Goal: Check status: Check status

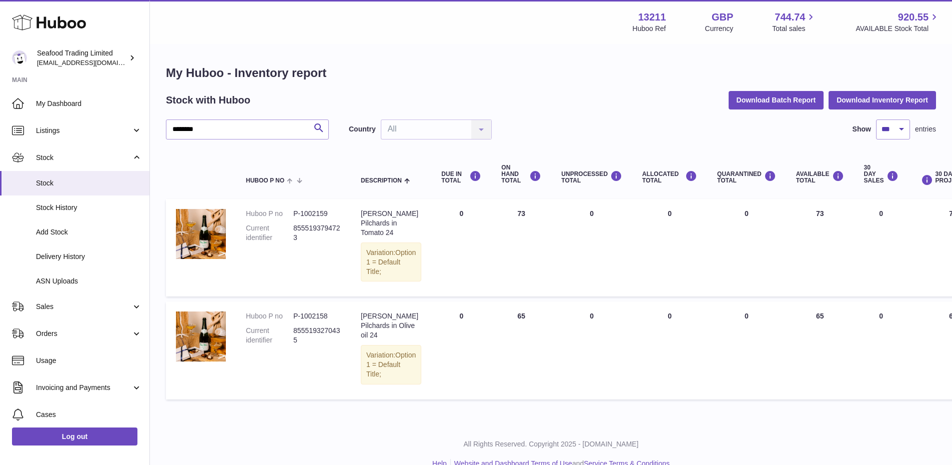
select select "***"
click at [56, 302] on span "Sales" at bounding box center [83, 306] width 95 height 9
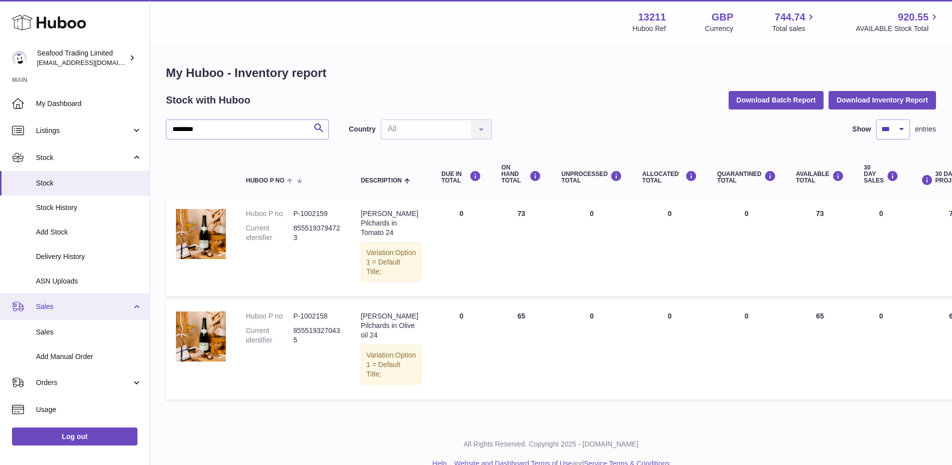
click at [80, 299] on link "Sales" at bounding box center [74, 306] width 149 height 27
click at [59, 333] on span "Sales" at bounding box center [89, 331] width 106 height 9
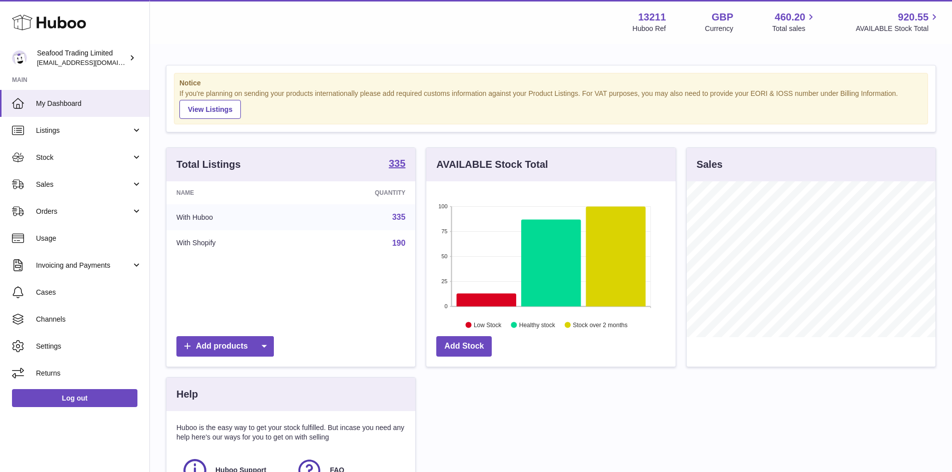
scroll to position [156, 249]
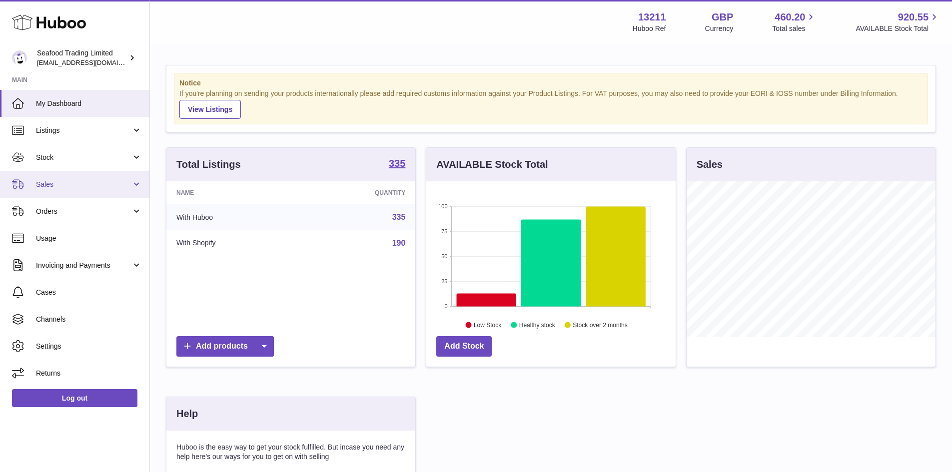
click at [37, 185] on span "Sales" at bounding box center [83, 184] width 95 height 9
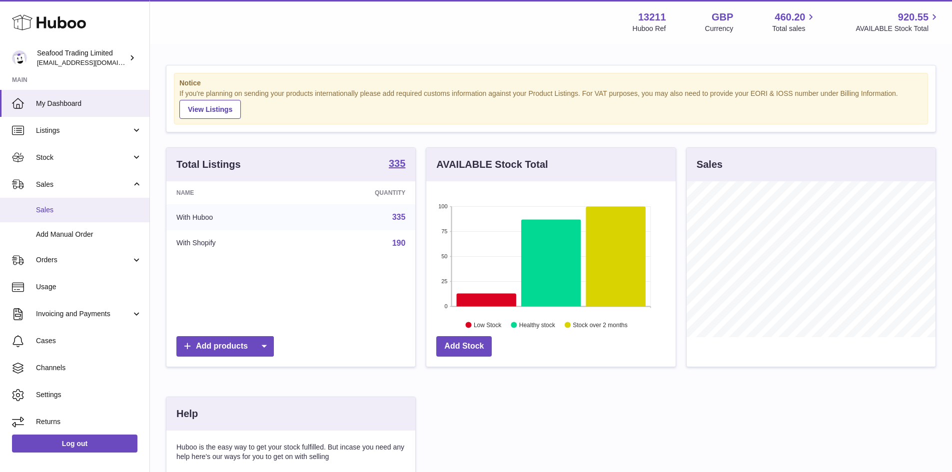
click at [44, 204] on link "Sales" at bounding box center [74, 210] width 149 height 24
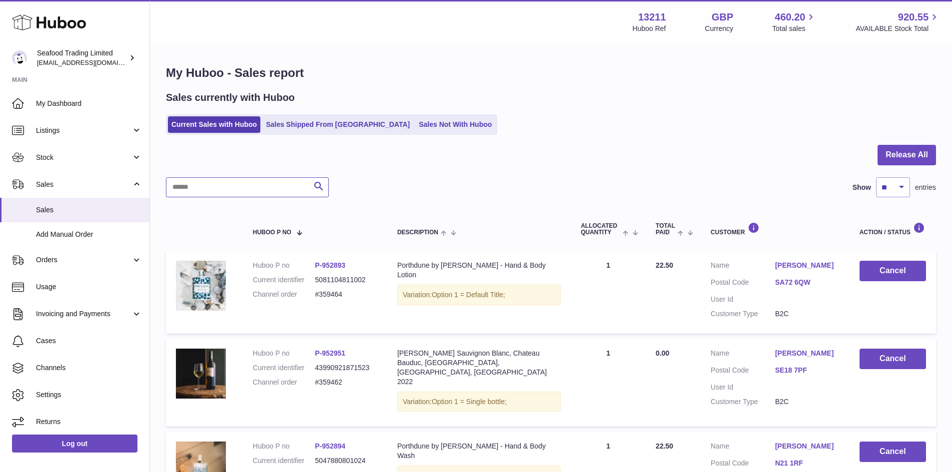
click at [226, 185] on input "text" at bounding box center [247, 187] width 163 height 20
paste input "******"
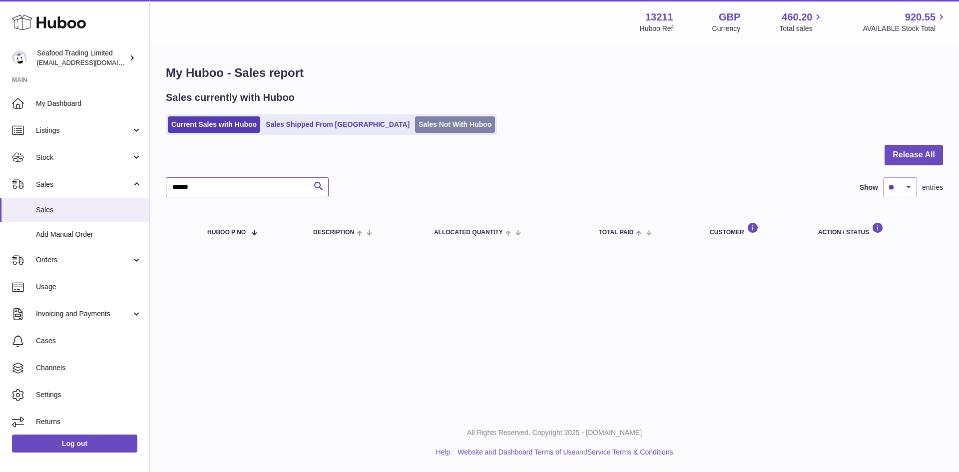
type input "******"
click at [415, 129] on link "Sales Not With Huboo" at bounding box center [455, 124] width 80 height 16
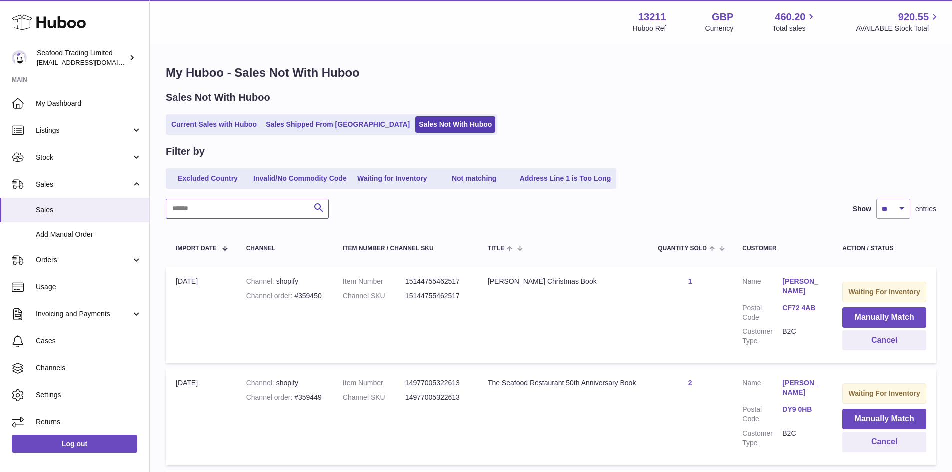
click at [205, 209] on input "text" at bounding box center [247, 209] width 163 height 20
paste input "******"
type input "******"
click at [59, 158] on span "Stock" at bounding box center [83, 157] width 95 height 9
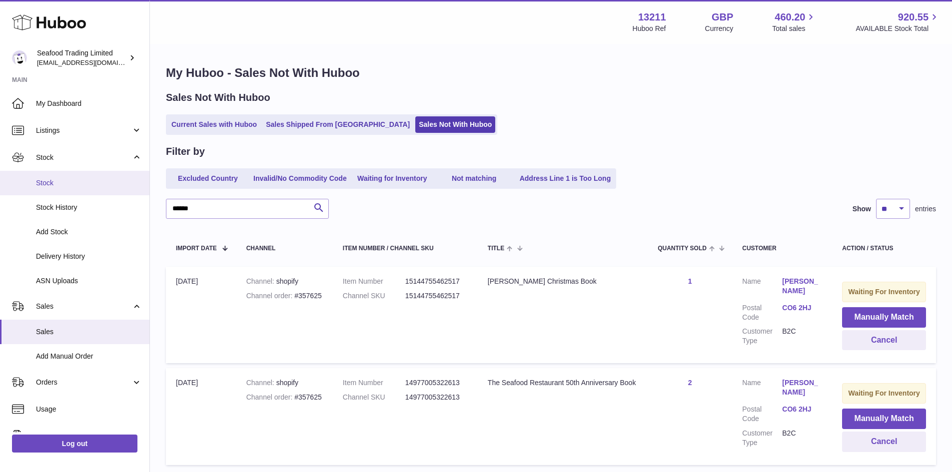
click at [59, 180] on span "Stock" at bounding box center [89, 182] width 106 height 9
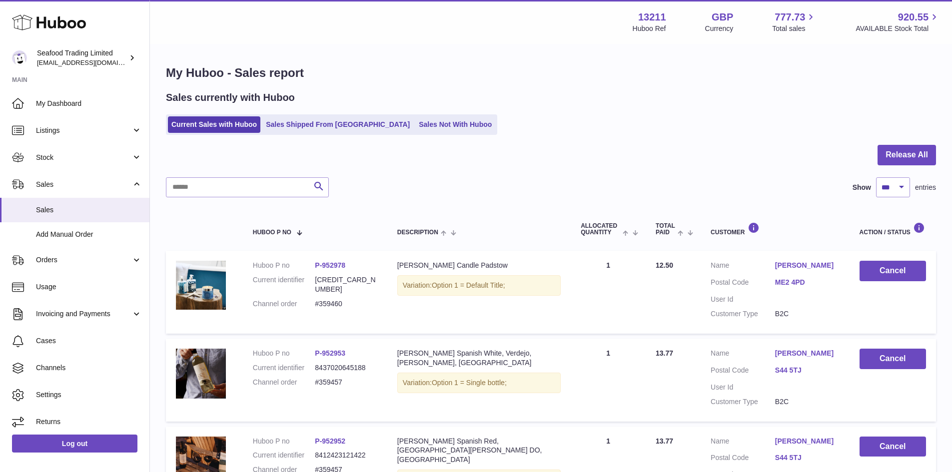
select select "***"
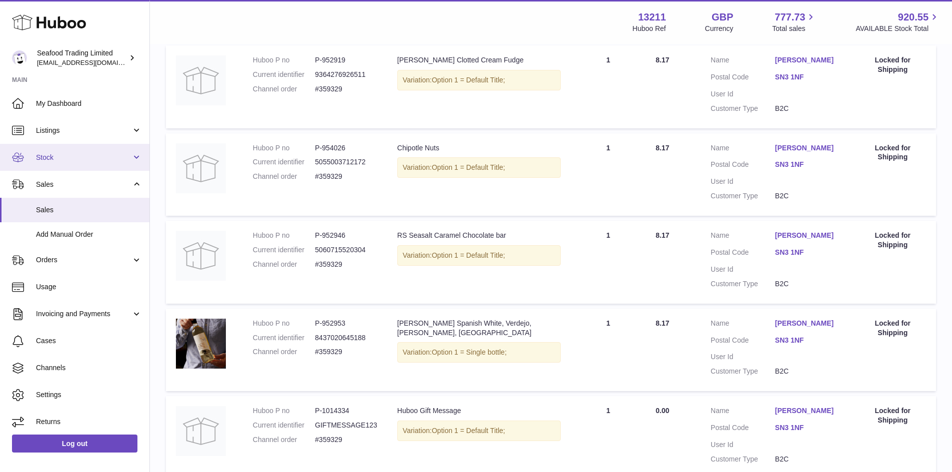
click at [58, 157] on span "Stock" at bounding box center [83, 157] width 95 height 9
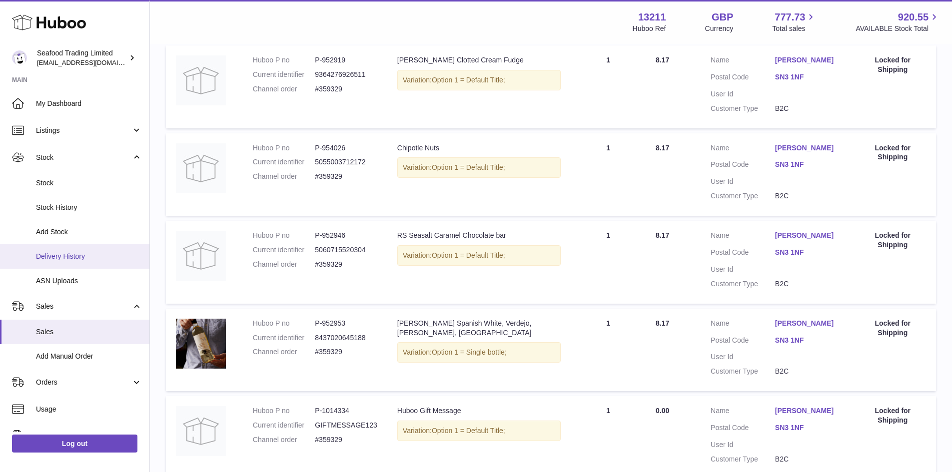
click at [75, 248] on link "Delivery History" at bounding box center [74, 256] width 149 height 24
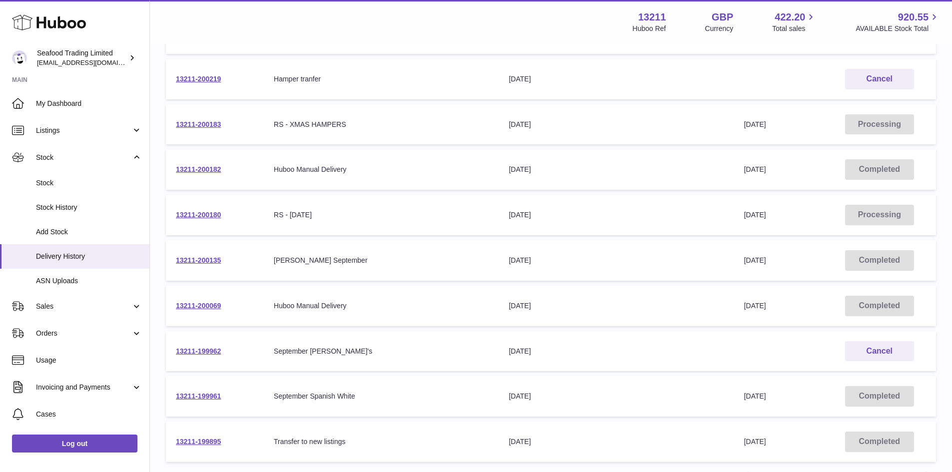
scroll to position [200, 0]
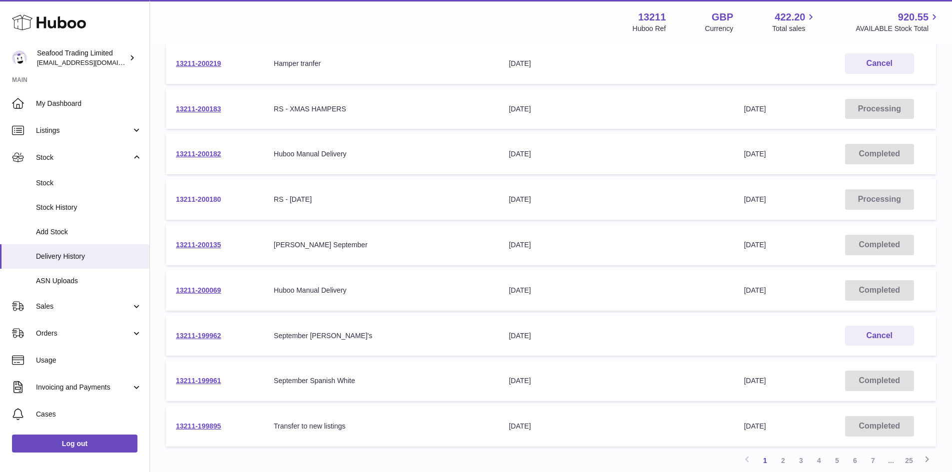
click at [186, 198] on link "13211-200180" at bounding box center [198, 199] width 45 height 8
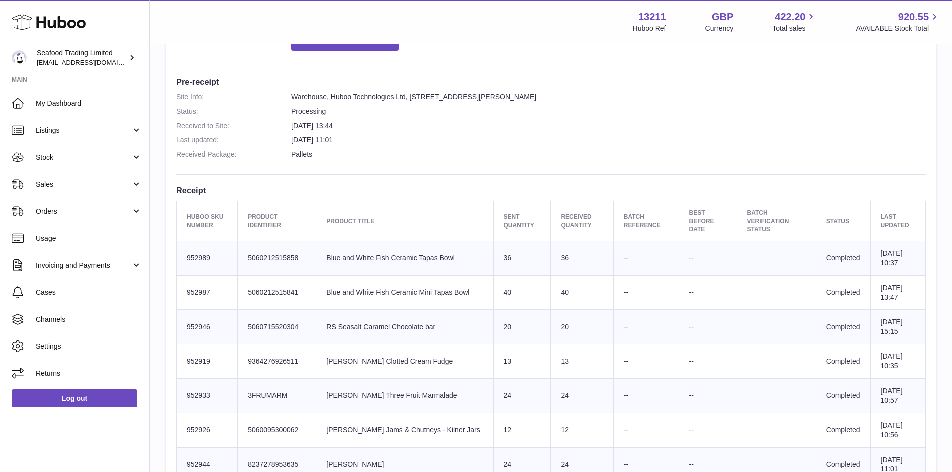
scroll to position [250, 0]
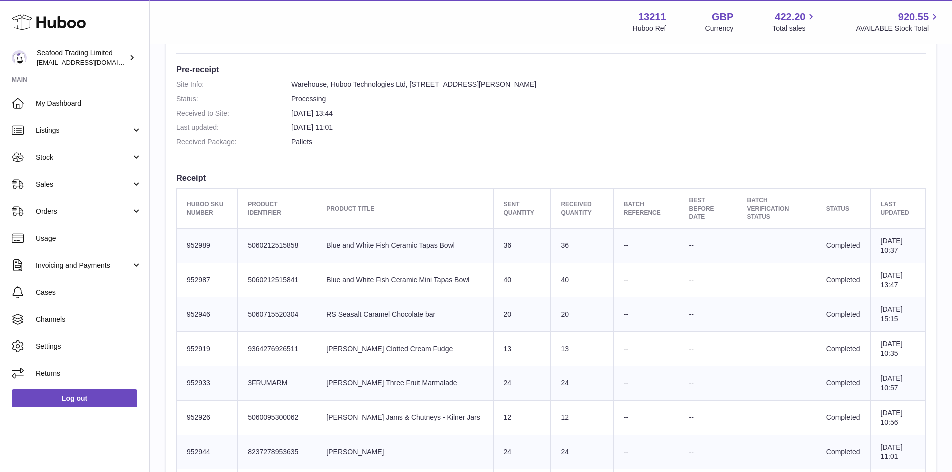
drag, startPoint x: 308, startPoint y: 234, endPoint x: 253, endPoint y: 238, distance: 55.1
click at [253, 238] on td "Client Identifier 5060212515858" at bounding box center [277, 245] width 78 height 34
copy td "5060212515858"
click at [281, 268] on td "Client Identifier 5060212515841" at bounding box center [277, 280] width 78 height 34
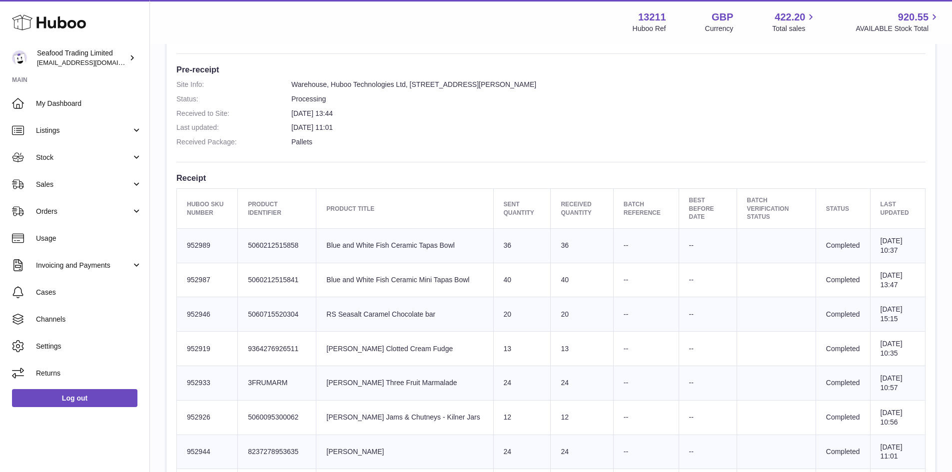
copy td "5060212515841"
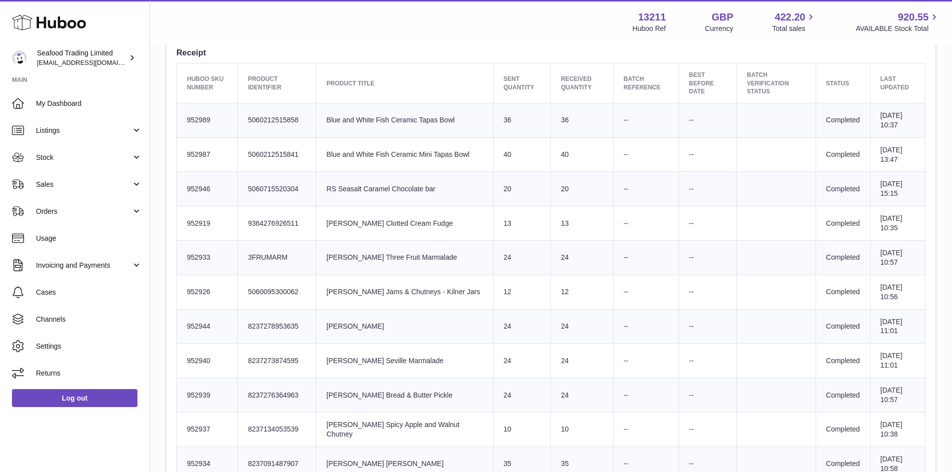
scroll to position [400, 0]
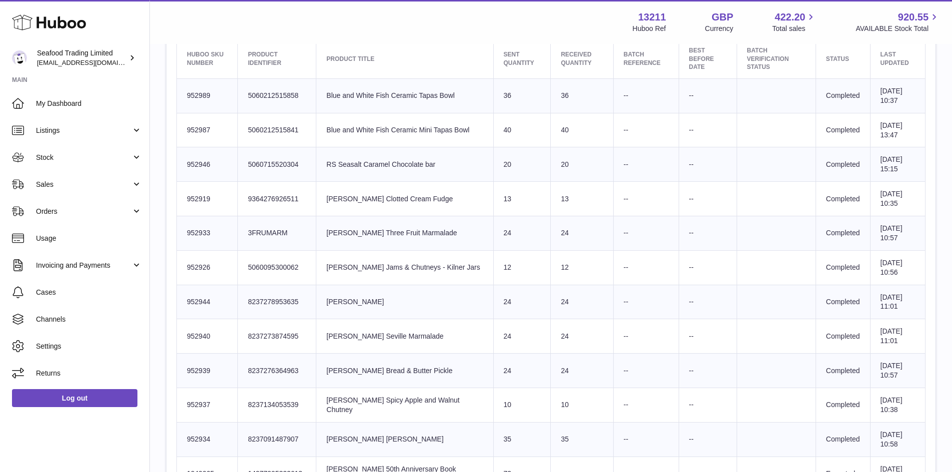
click at [270, 224] on td "Client Identifier 3FRUMARM" at bounding box center [277, 233] width 78 height 34
copy td "3FRUMARM"
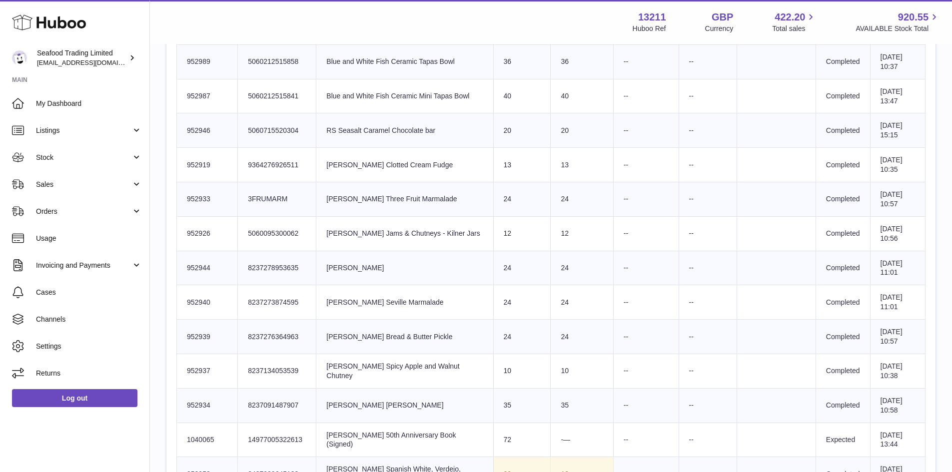
scroll to position [450, 0]
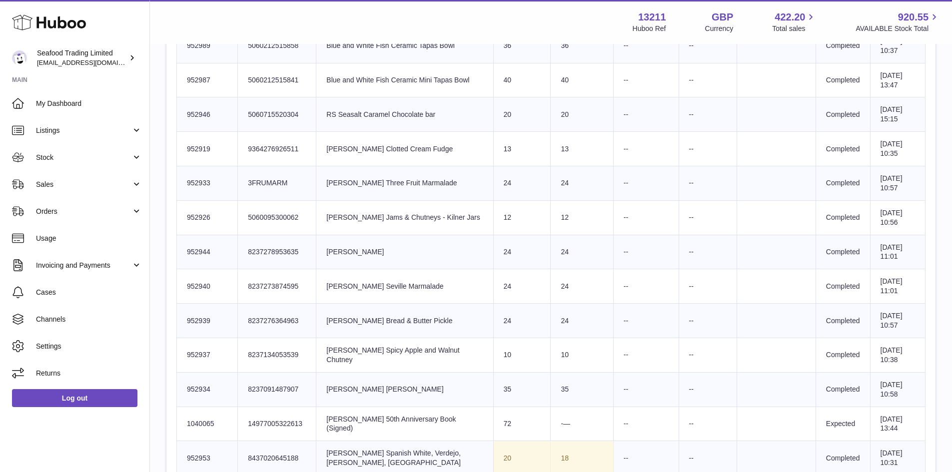
click at [264, 207] on td "Client Identifier 5060095300062" at bounding box center [277, 217] width 78 height 34
copy td "5060095300062"
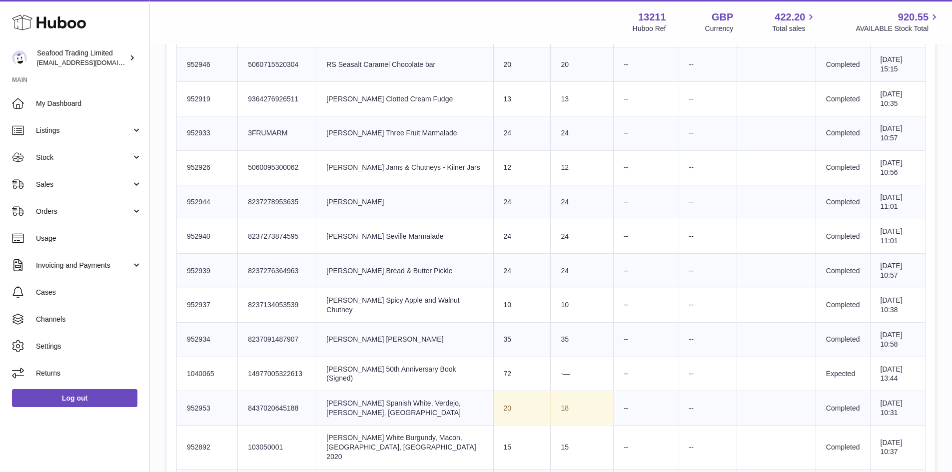
click at [278, 193] on td "Client Identifier 8237278953635" at bounding box center [277, 202] width 78 height 34
copy td "8237278953635"
click at [273, 223] on td "Client Identifier 8237273874595" at bounding box center [277, 236] width 78 height 34
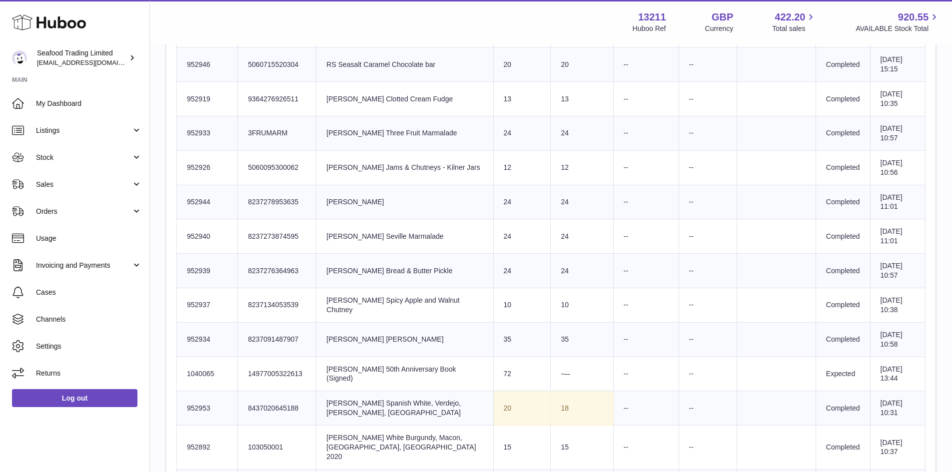
copy td "8237273874595"
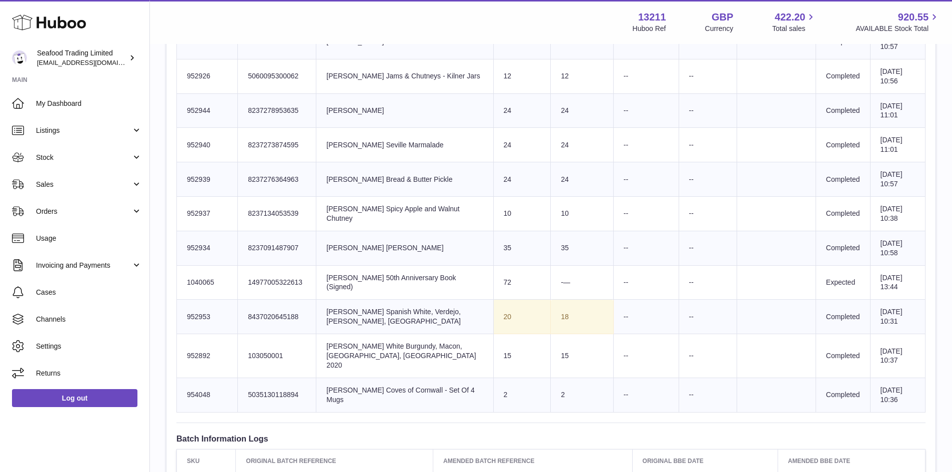
scroll to position [600, 0]
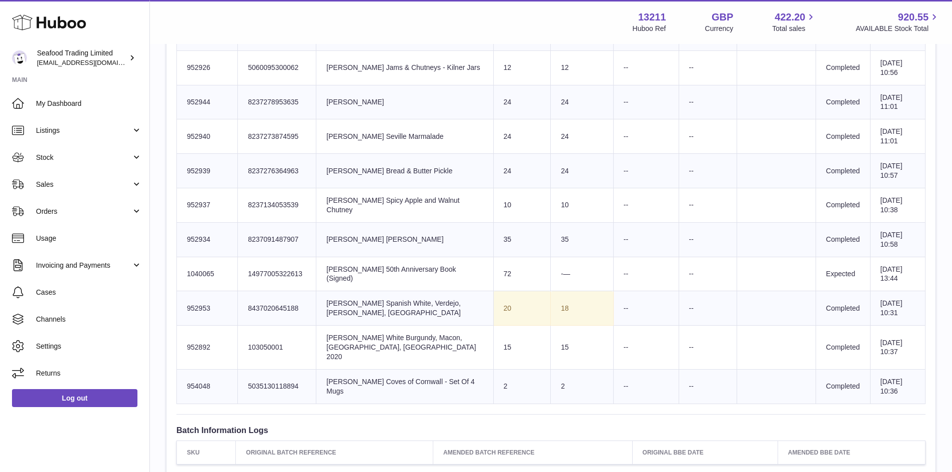
click at [265, 162] on td "Client Identifier 8237276364963" at bounding box center [277, 171] width 78 height 34
copy td "8237276364963"
click at [268, 198] on td "Client Identifier 8237134053539" at bounding box center [277, 205] width 78 height 34
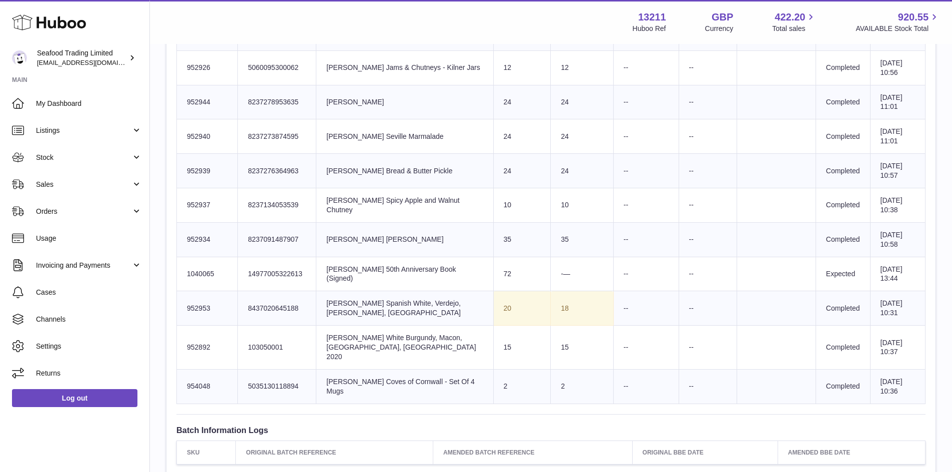
copy td "8237134053539"
click at [291, 231] on td "Client Identifier 8237091487907" at bounding box center [277, 239] width 78 height 34
copy td "8237091487907"
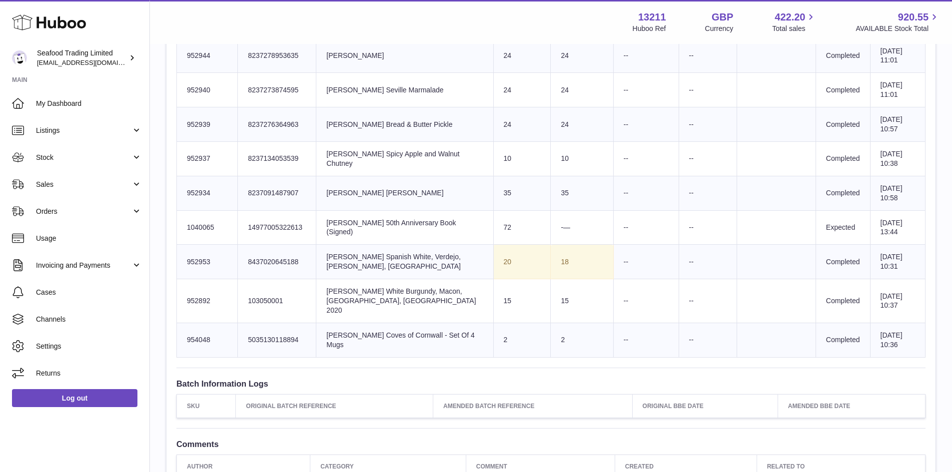
scroll to position [611, 0]
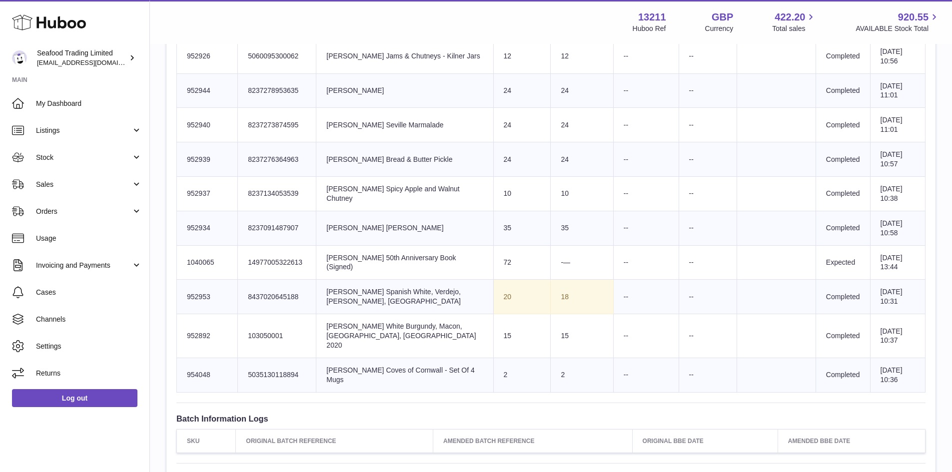
click at [267, 323] on td "Client Identifier 103050001" at bounding box center [277, 336] width 78 height 44
copy td "103050001"
drag, startPoint x: 309, startPoint y: 355, endPoint x: 246, endPoint y: 349, distance: 62.7
click at [246, 358] on td "Client Identifier 5035130118894" at bounding box center [277, 375] width 78 height 34
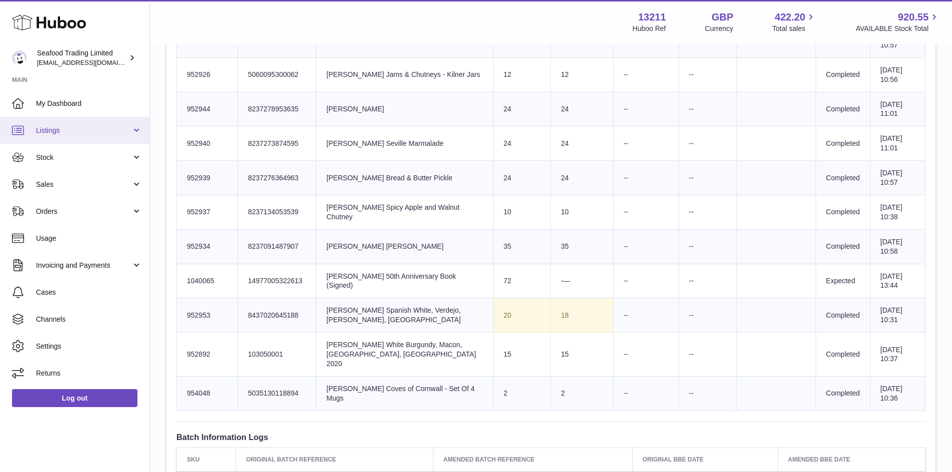
scroll to position [561, 0]
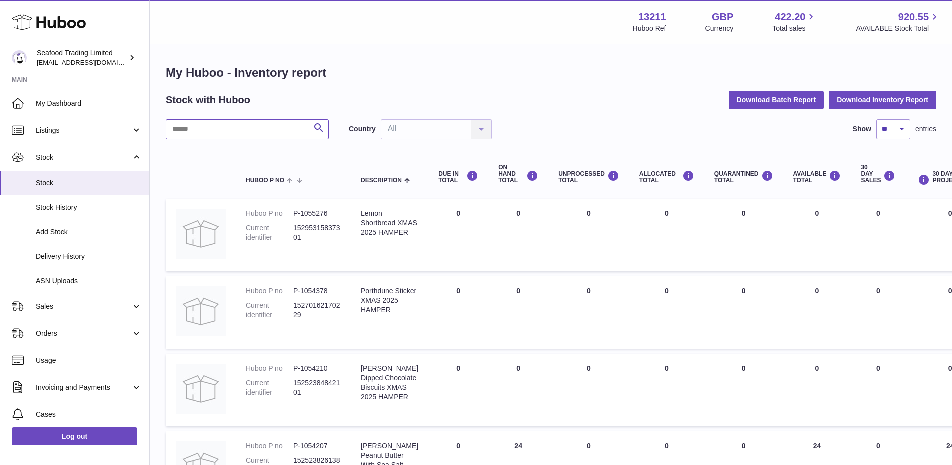
click at [238, 126] on input "text" at bounding box center [247, 129] width 163 height 20
paste input "**********"
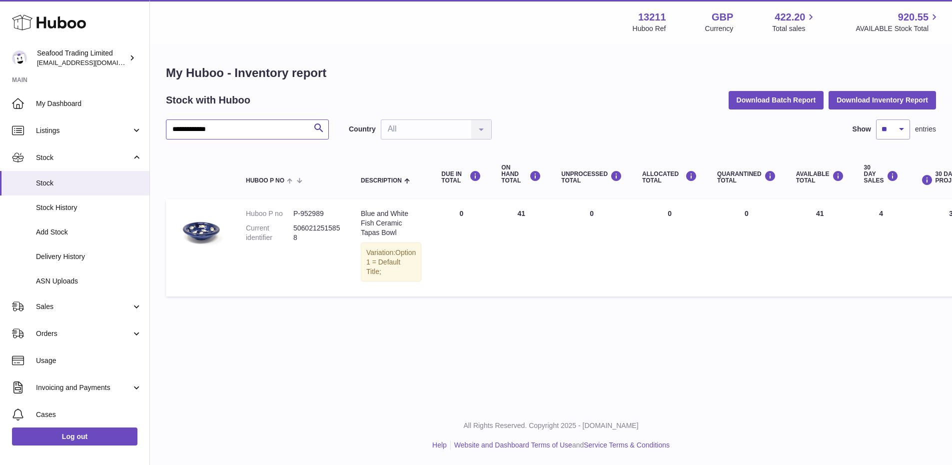
drag, startPoint x: 238, startPoint y: 134, endPoint x: 160, endPoint y: 127, distance: 78.3
click at [160, 127] on div "**********" at bounding box center [551, 183] width 802 height 276
paste input "text"
drag, startPoint x: 227, startPoint y: 134, endPoint x: 172, endPoint y: 130, distance: 55.6
click at [172, 130] on input "**********" at bounding box center [247, 129] width 163 height 20
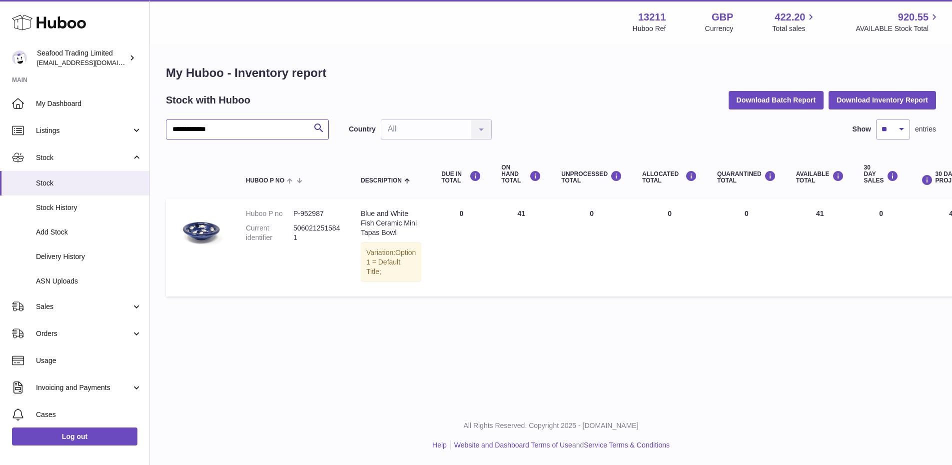
paste input "text"
drag, startPoint x: 232, startPoint y: 132, endPoint x: 164, endPoint y: 135, distance: 67.5
click at [164, 135] on div "My Huboo - Inventory report Stock with Huboo Download Batch Report Download Inv…" at bounding box center [551, 183] width 802 height 276
paste input "*****"
drag, startPoint x: 242, startPoint y: 127, endPoint x: 158, endPoint y: 134, distance: 83.8
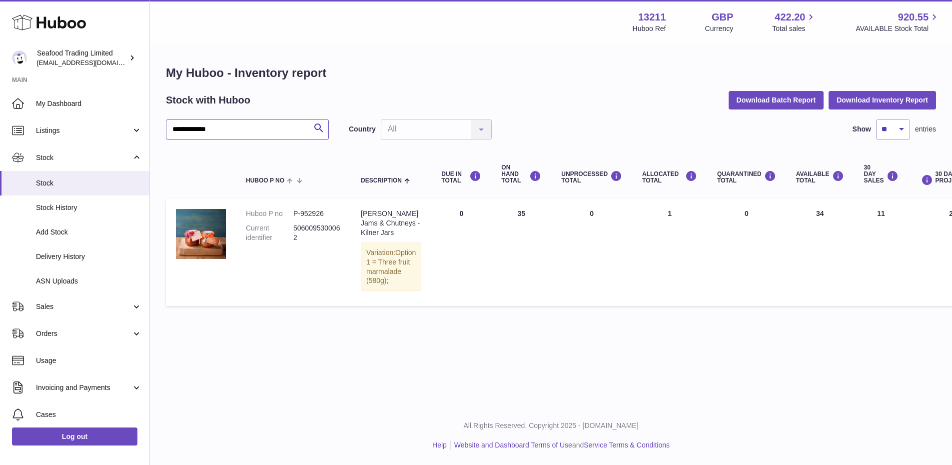
click at [158, 134] on div "**********" at bounding box center [551, 188] width 802 height 286
paste input "text"
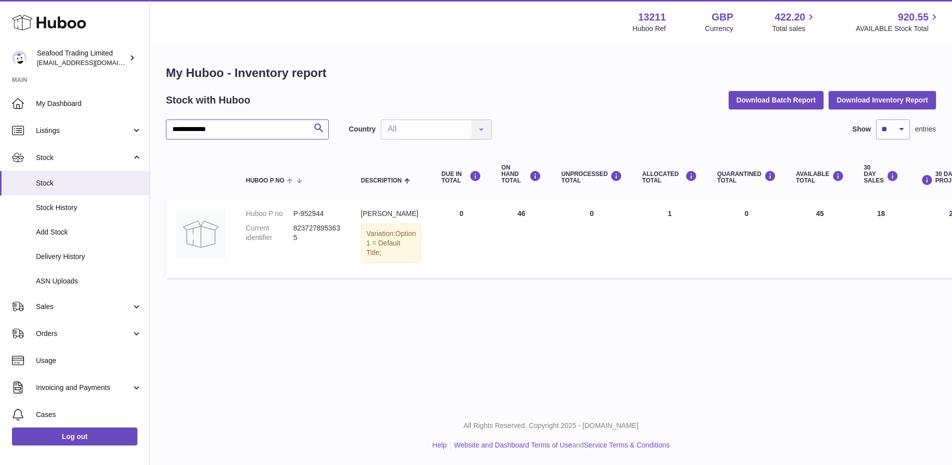
drag, startPoint x: 244, startPoint y: 130, endPoint x: 166, endPoint y: 130, distance: 77.4
click at [166, 130] on input "**********" at bounding box center [247, 129] width 163 height 20
paste input "text"
drag, startPoint x: 255, startPoint y: 132, endPoint x: 172, endPoint y: 131, distance: 82.9
click at [172, 131] on input "**********" at bounding box center [247, 129] width 163 height 20
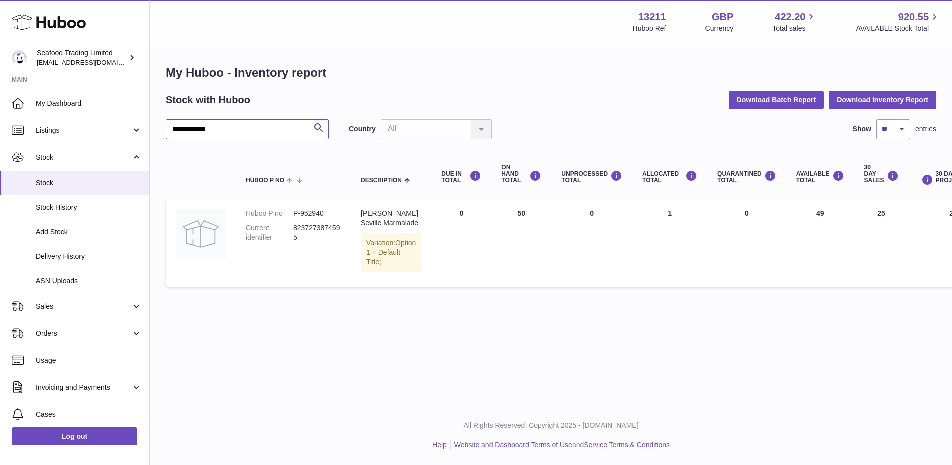
paste input "text"
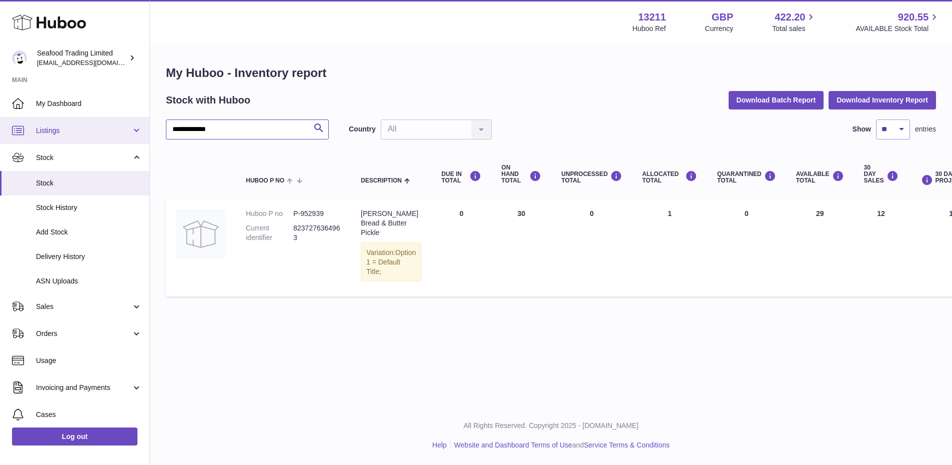
drag, startPoint x: 256, startPoint y: 128, endPoint x: 126, endPoint y: 135, distance: 130.1
click at [126, 135] on div "**********" at bounding box center [476, 232] width 952 height 465
paste input "text"
drag, startPoint x: 237, startPoint y: 128, endPoint x: 173, endPoint y: 138, distance: 65.2
click at [173, 138] on input "**********" at bounding box center [247, 129] width 163 height 20
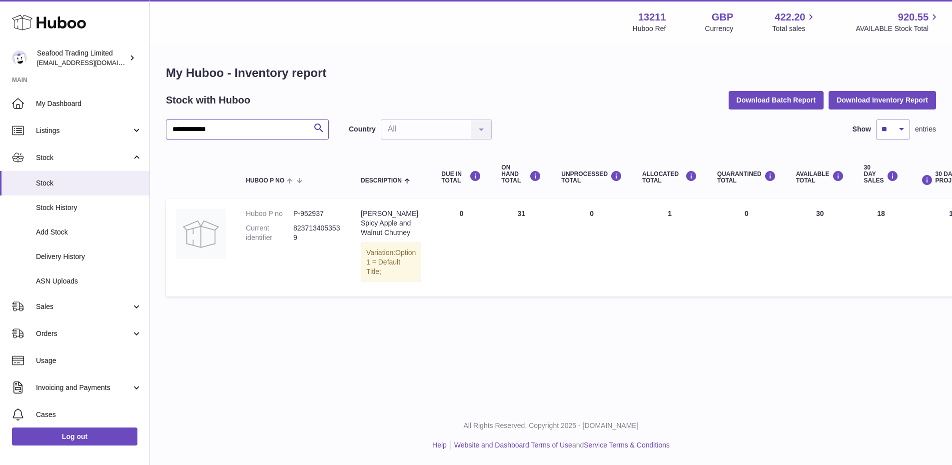
paste input "text"
drag, startPoint x: 231, startPoint y: 133, endPoint x: 168, endPoint y: 136, distance: 63.1
click at [168, 136] on input "**********" at bounding box center [247, 129] width 163 height 20
paste input "text"
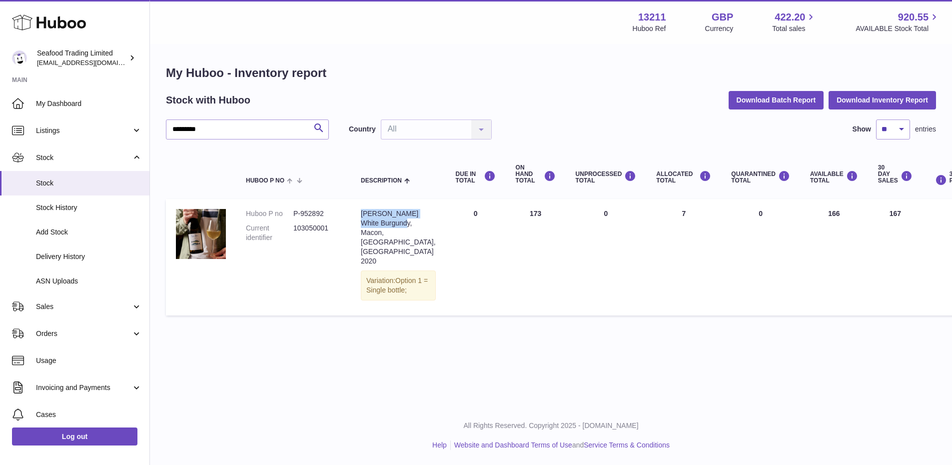
drag, startPoint x: 390, startPoint y: 230, endPoint x: 359, endPoint y: 214, distance: 35.1
click at [359, 214] on td "Description Rick Stein's White Burgundy, Macon, Burgundy, France 2020 Variation…" at bounding box center [398, 257] width 95 height 116
copy div "Rick Stein's White Burgundy"
drag, startPoint x: 210, startPoint y: 132, endPoint x: 163, endPoint y: 131, distance: 47.0
click at [163, 131] on div "My Huboo - Inventory report Stock with Huboo Download Batch Report Download Inv…" at bounding box center [551, 192] width 802 height 295
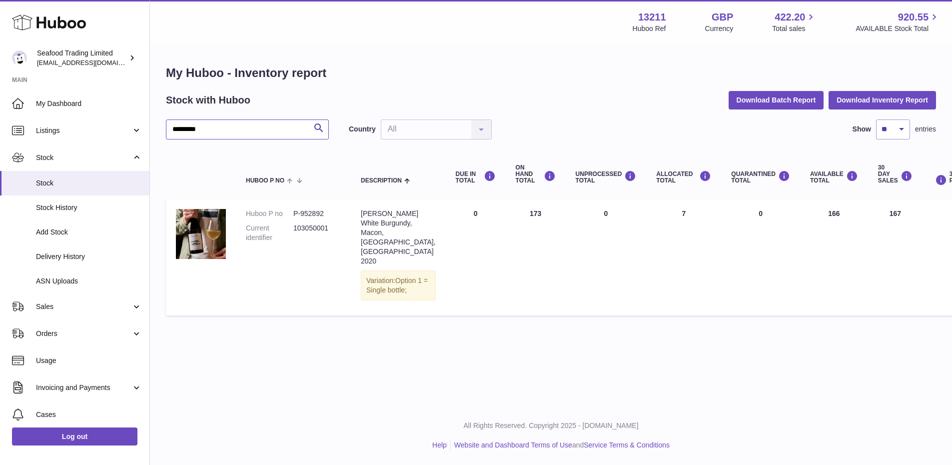
paste input "****"
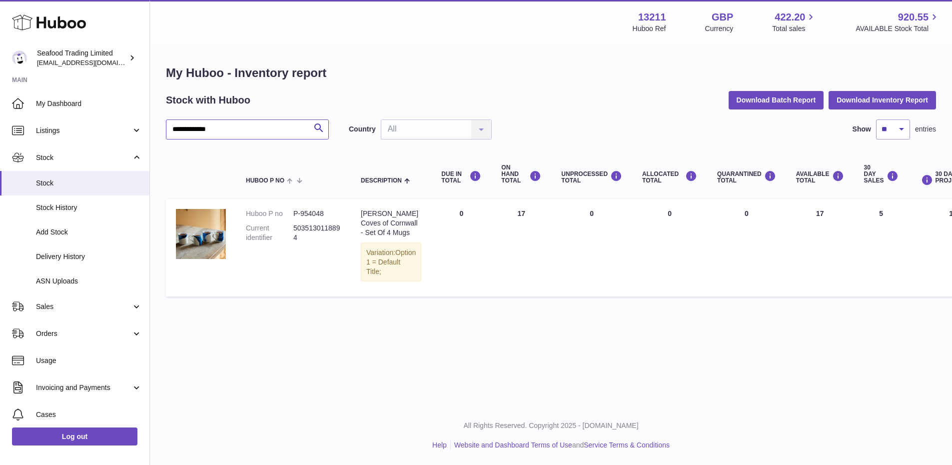
type input "**********"
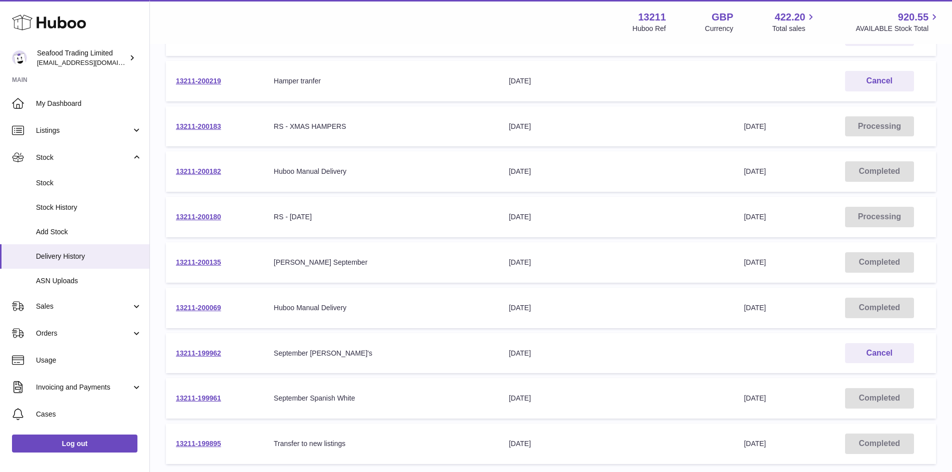
scroll to position [200, 0]
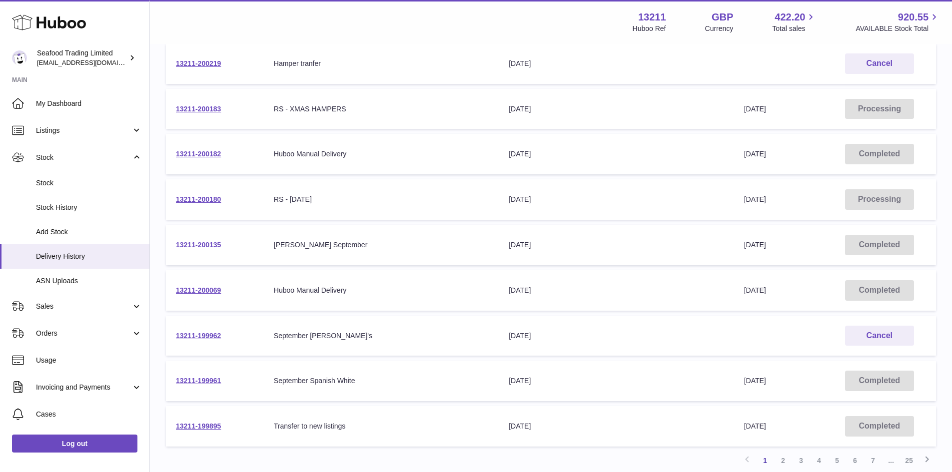
click at [198, 246] on link "13211-200135" at bounding box center [198, 245] width 45 height 8
click at [200, 378] on link "13211-199961" at bounding box center [198, 381] width 45 height 8
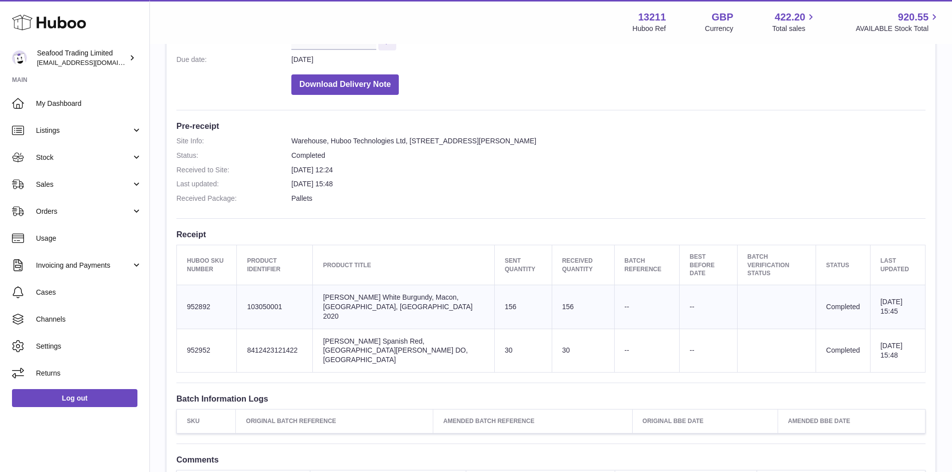
scroll to position [250, 0]
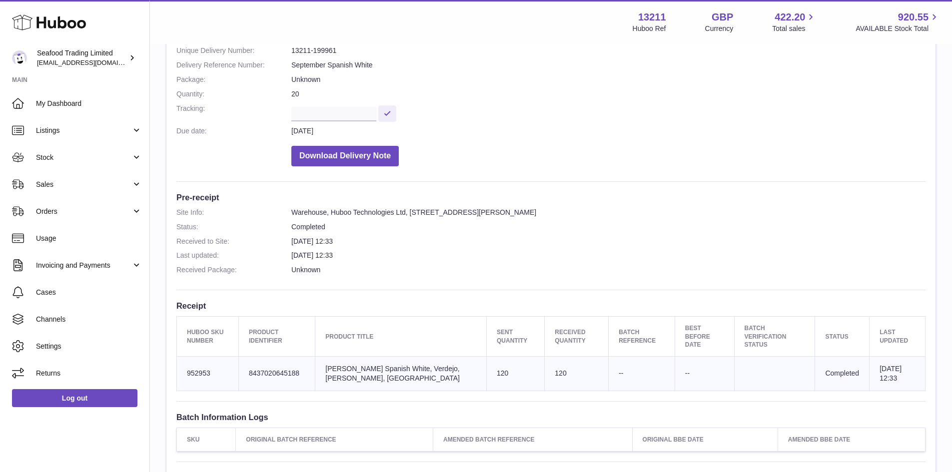
scroll to position [50, 0]
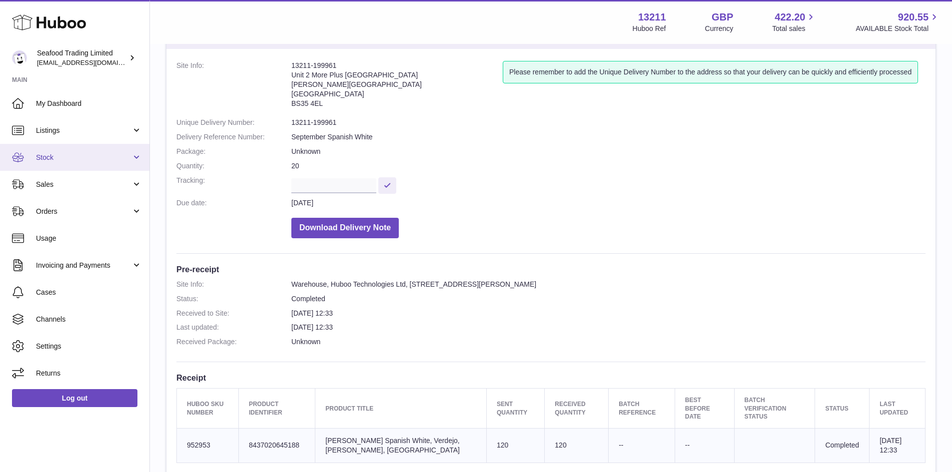
click at [52, 166] on link "Stock" at bounding box center [74, 157] width 149 height 27
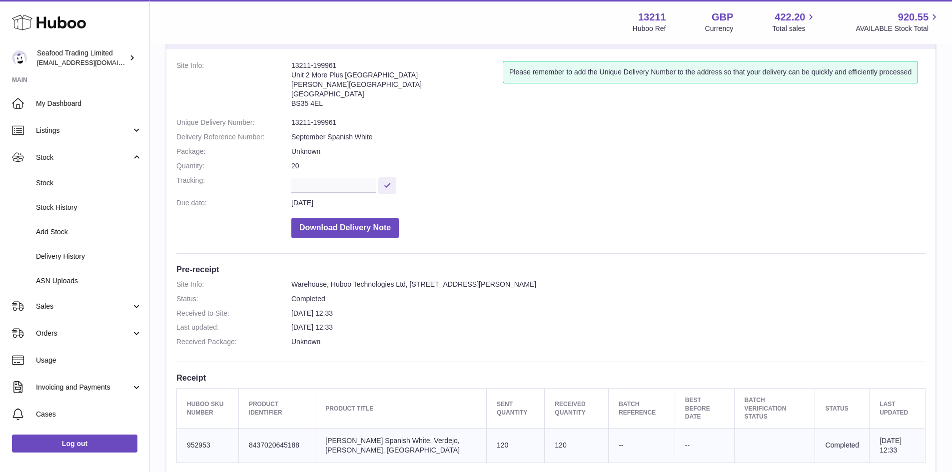
drag, startPoint x: 53, startPoint y: 261, endPoint x: 218, endPoint y: 244, distance: 165.2
click at [54, 261] on span "Delivery History" at bounding box center [89, 256] width 106 height 9
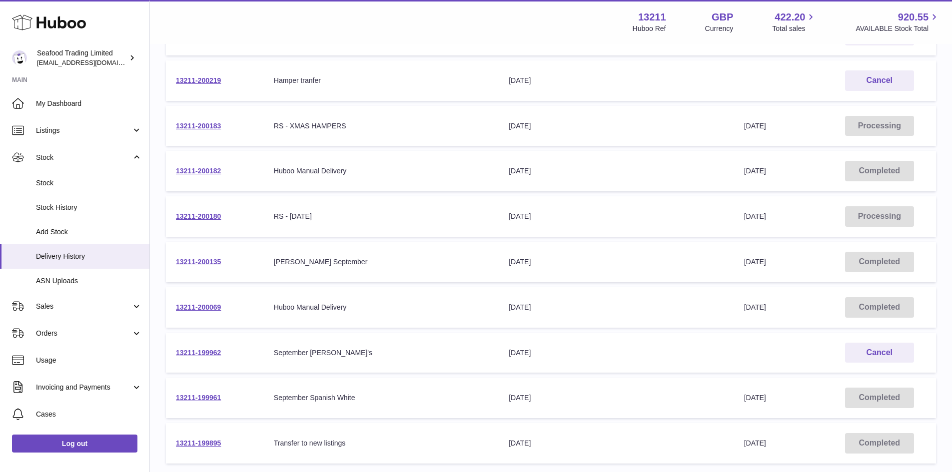
scroll to position [200, 0]
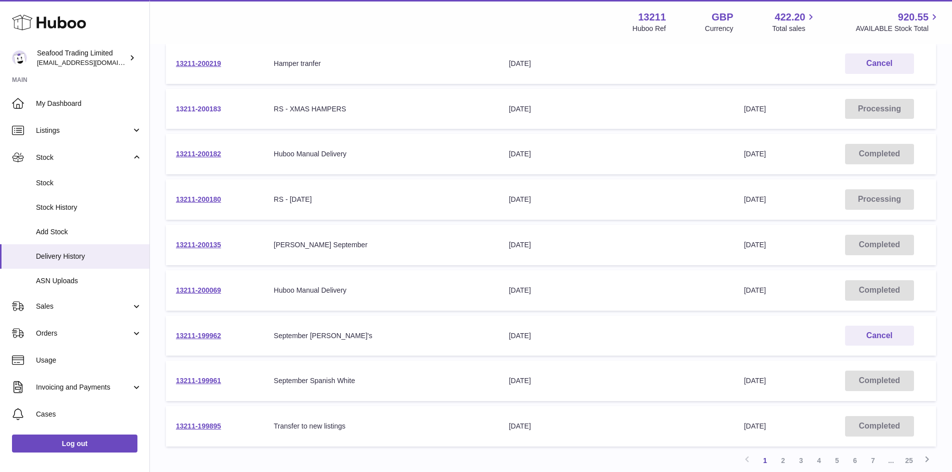
click at [213, 105] on link "13211-200183" at bounding box center [198, 109] width 45 height 8
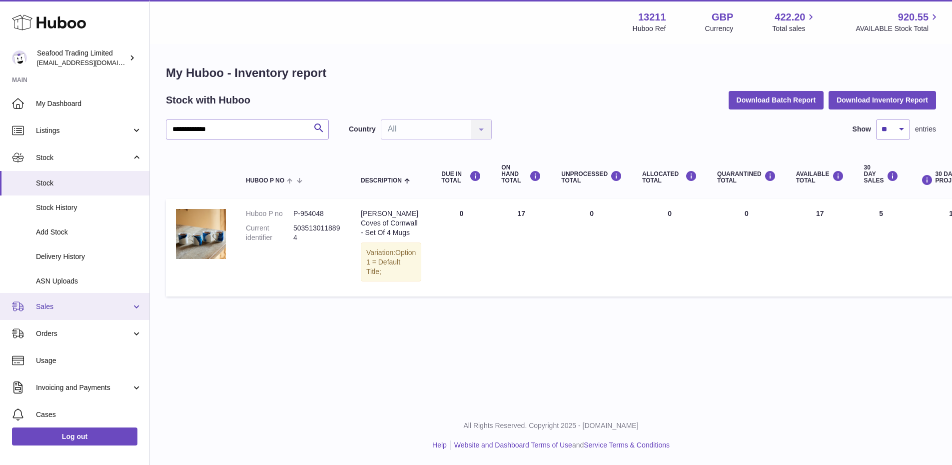
click at [80, 310] on span "Sales" at bounding box center [83, 306] width 95 height 9
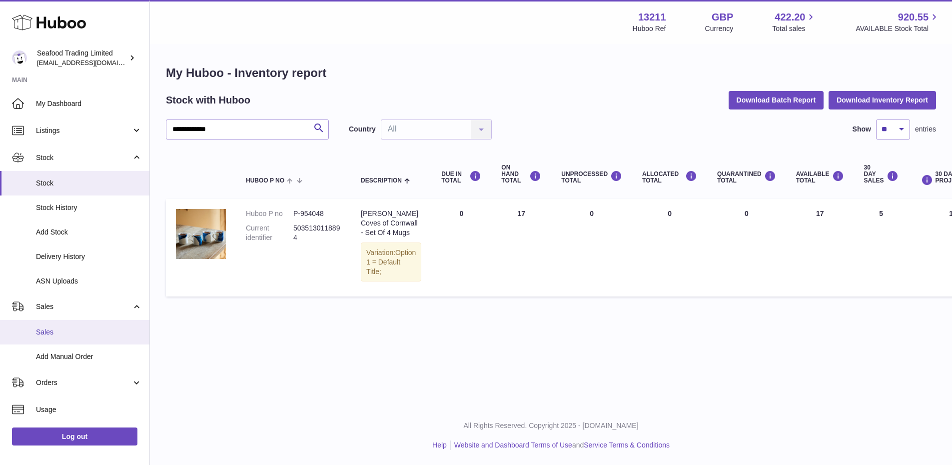
click at [74, 339] on link "Sales" at bounding box center [74, 332] width 149 height 24
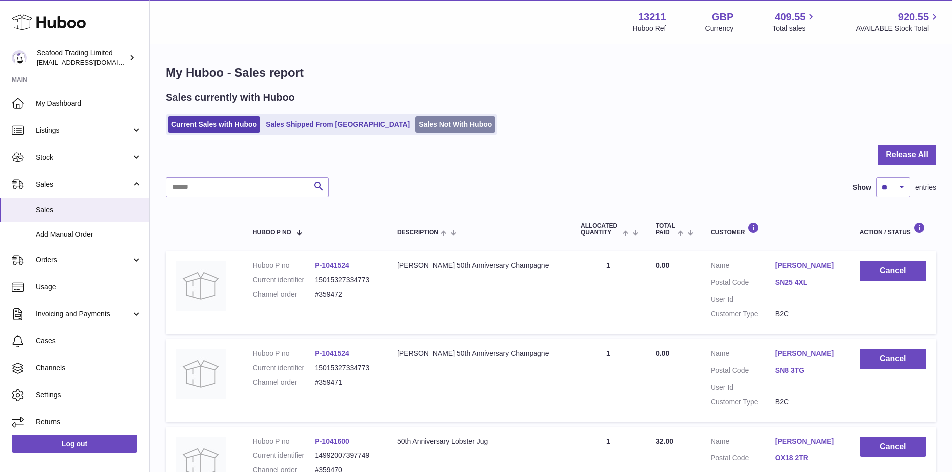
click at [418, 124] on link "Sales Not With Huboo" at bounding box center [455, 124] width 80 height 16
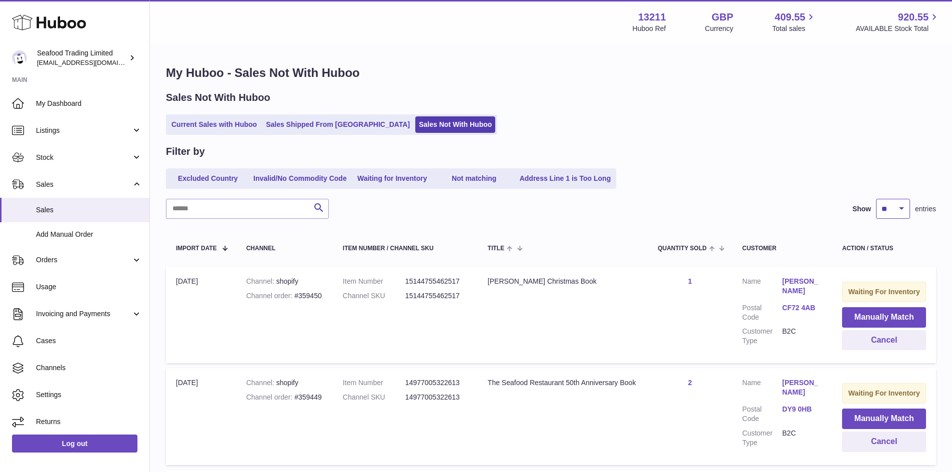
click at [895, 210] on select "** ** ** ***" at bounding box center [893, 209] width 34 height 20
select select "***"
click at [876, 199] on select "** ** ** ***" at bounding box center [893, 209] width 34 height 20
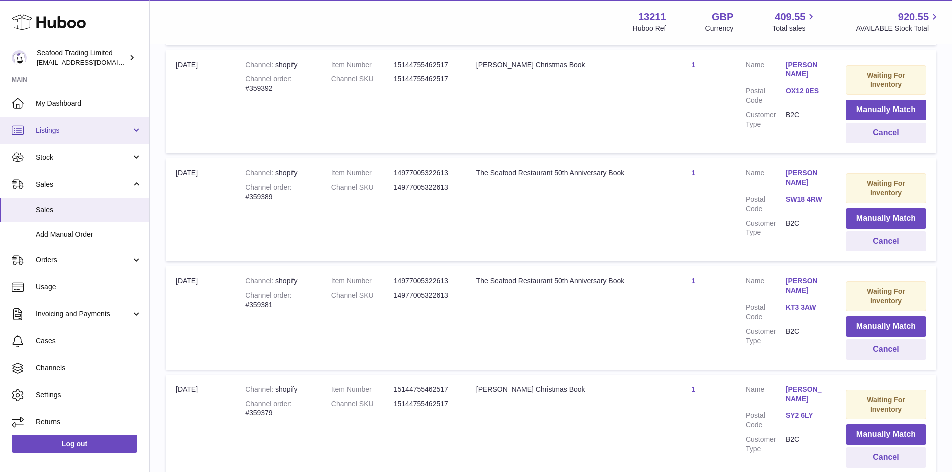
scroll to position [1999, 0]
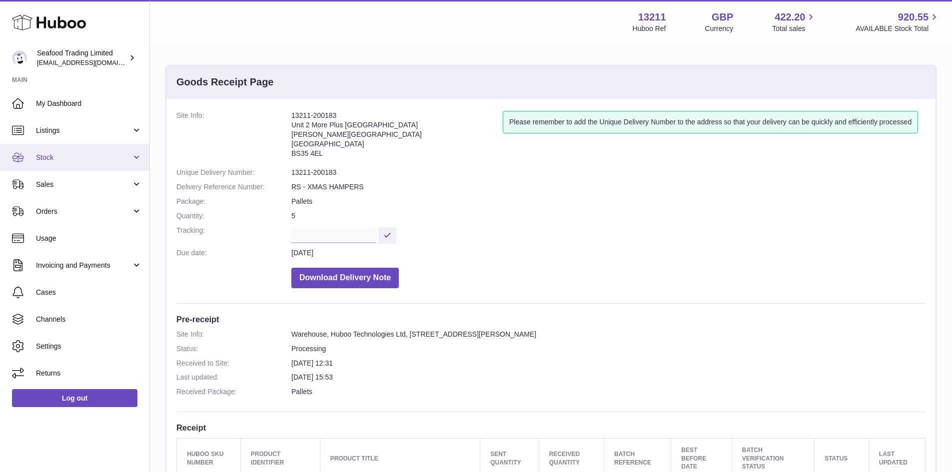
click at [93, 158] on span "Stock" at bounding box center [83, 157] width 95 height 9
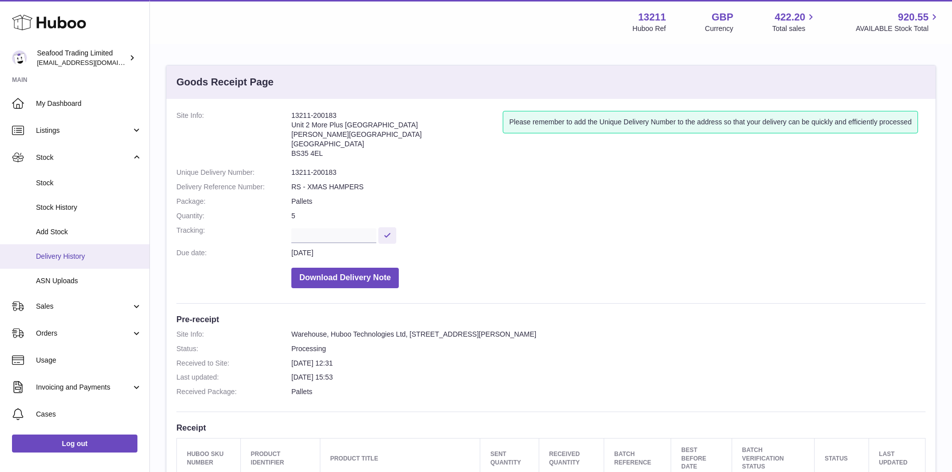
click at [73, 248] on link "Delivery History" at bounding box center [74, 256] width 149 height 24
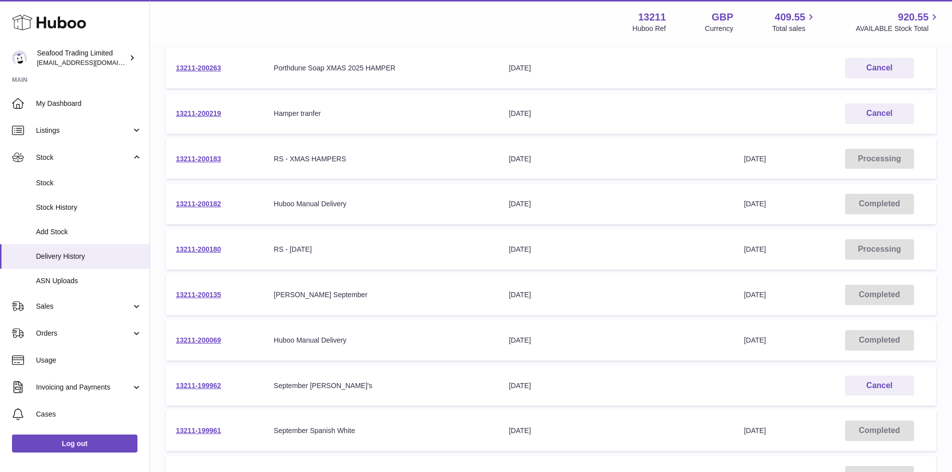
scroll to position [250, 0]
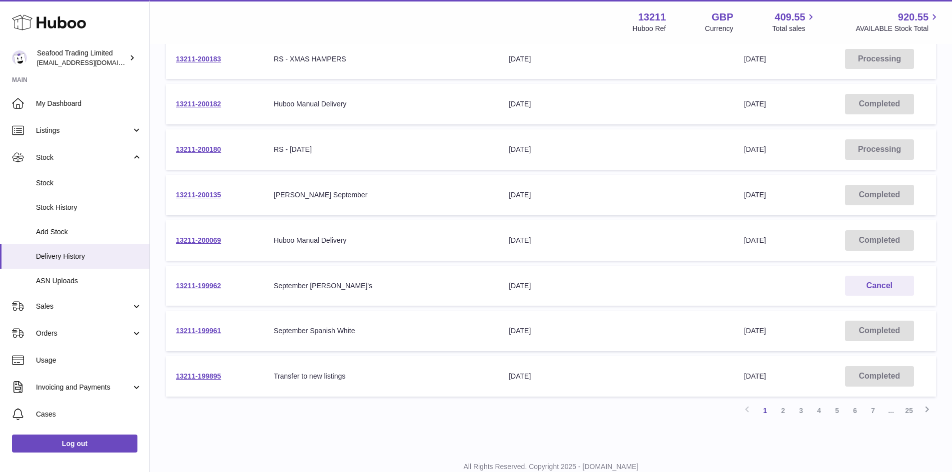
click at [187, 281] on td "13211-199962" at bounding box center [215, 286] width 98 height 40
click at [189, 284] on link "13211-199962" at bounding box center [198, 286] width 45 height 8
